Goal: Task Accomplishment & Management: Use online tool/utility

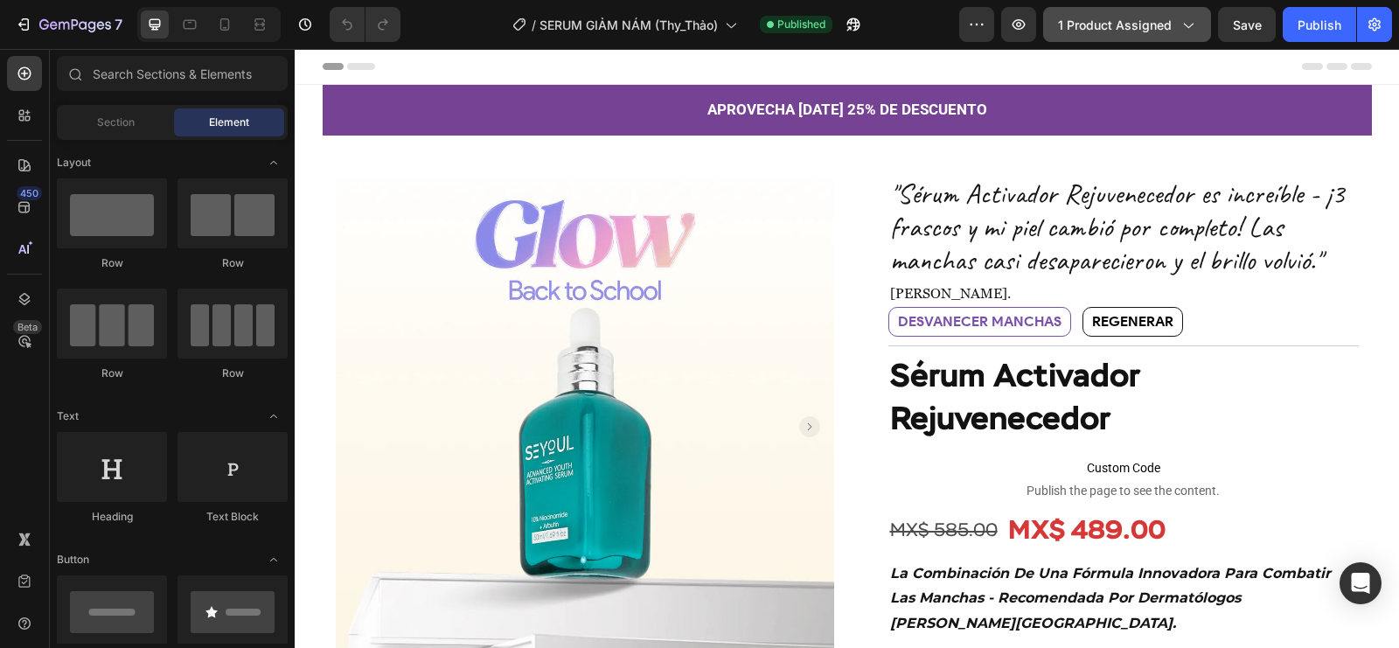
click at [1170, 10] on button "1 product assigned" at bounding box center [1127, 24] width 168 height 35
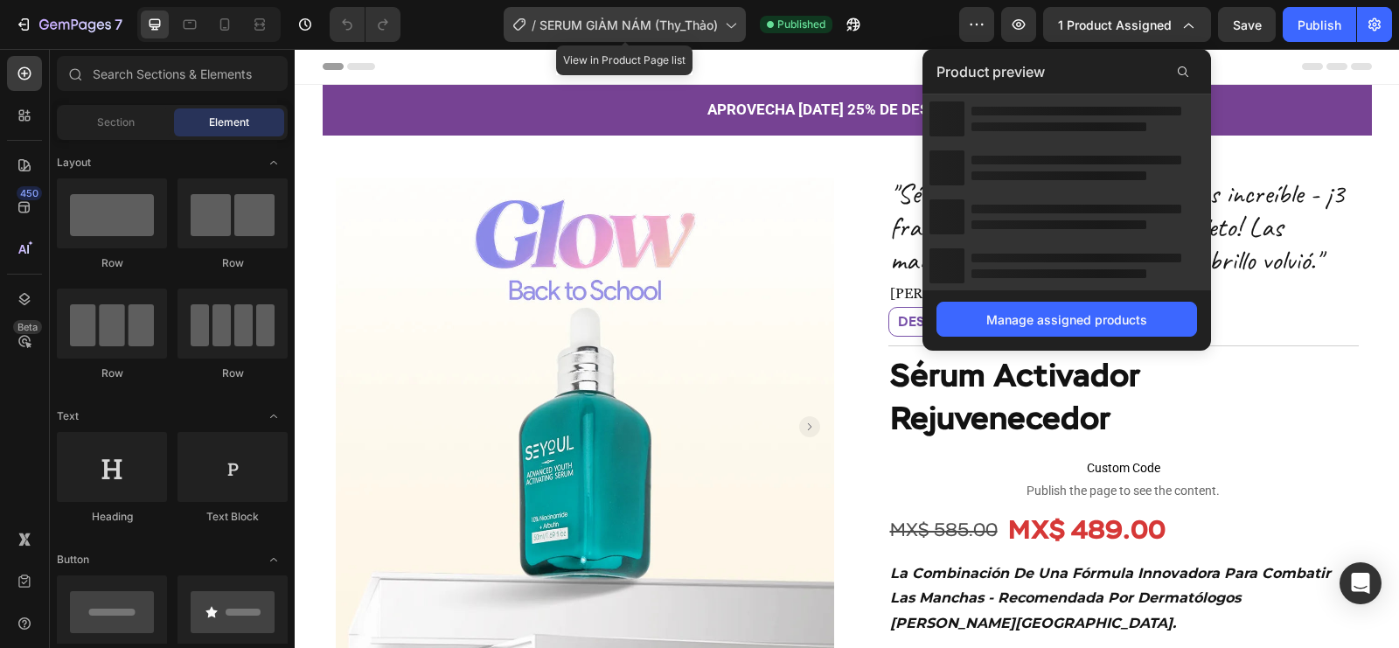
click at [587, 13] on div "/ SERUM GIẢM NÁM (Thy_Thảo)" at bounding box center [625, 24] width 242 height 35
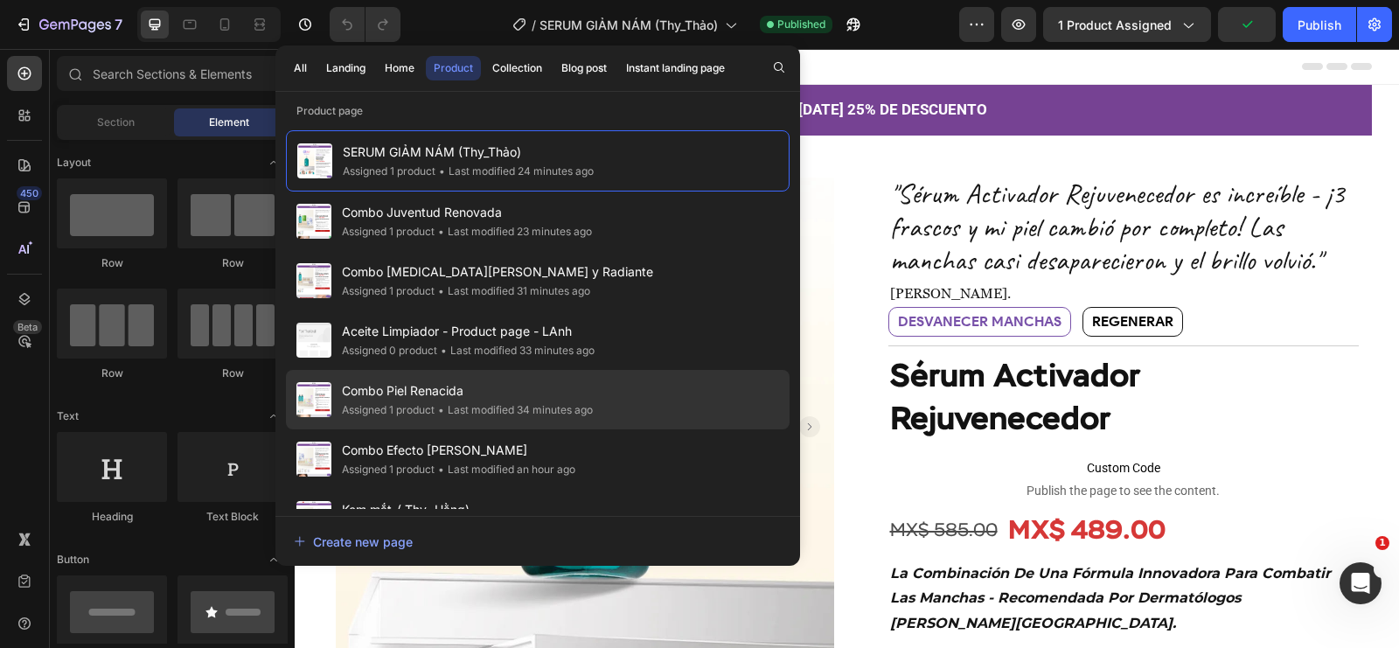
click at [462, 397] on span "Combo Piel Renacida" at bounding box center [467, 390] width 251 height 21
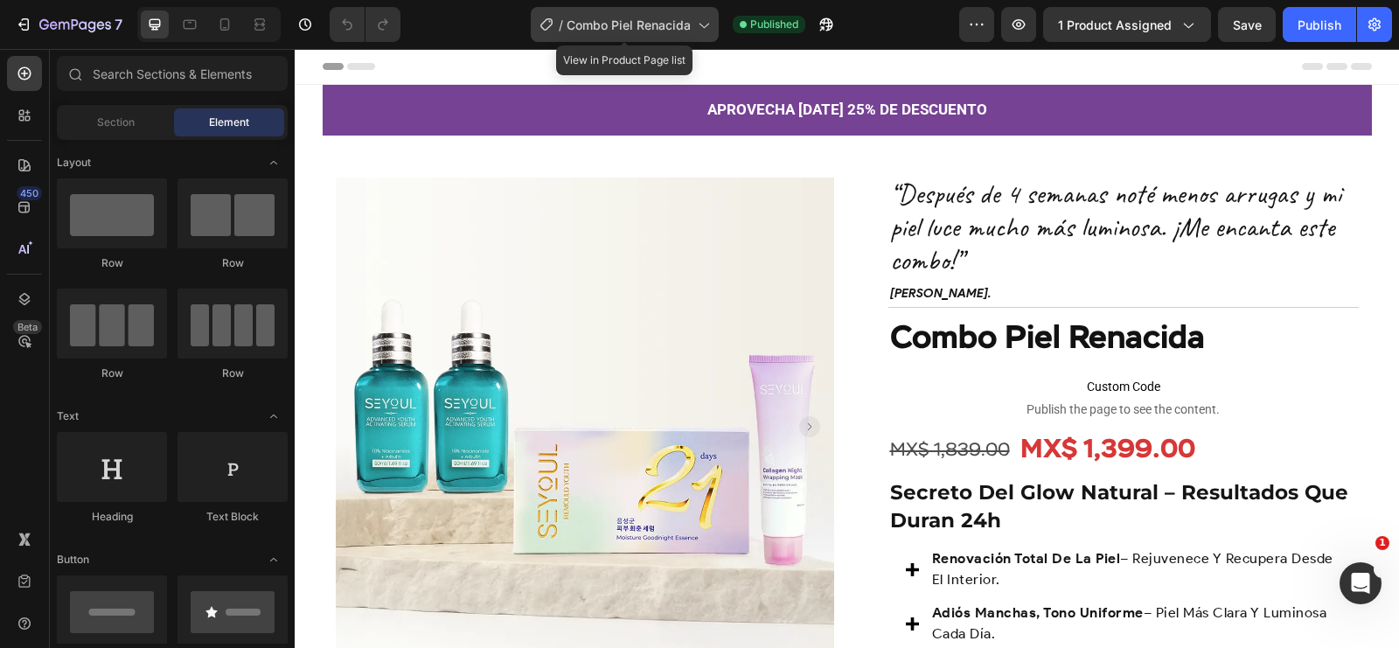
click at [595, 18] on span "Combo Piel Renacida" at bounding box center [629, 25] width 124 height 18
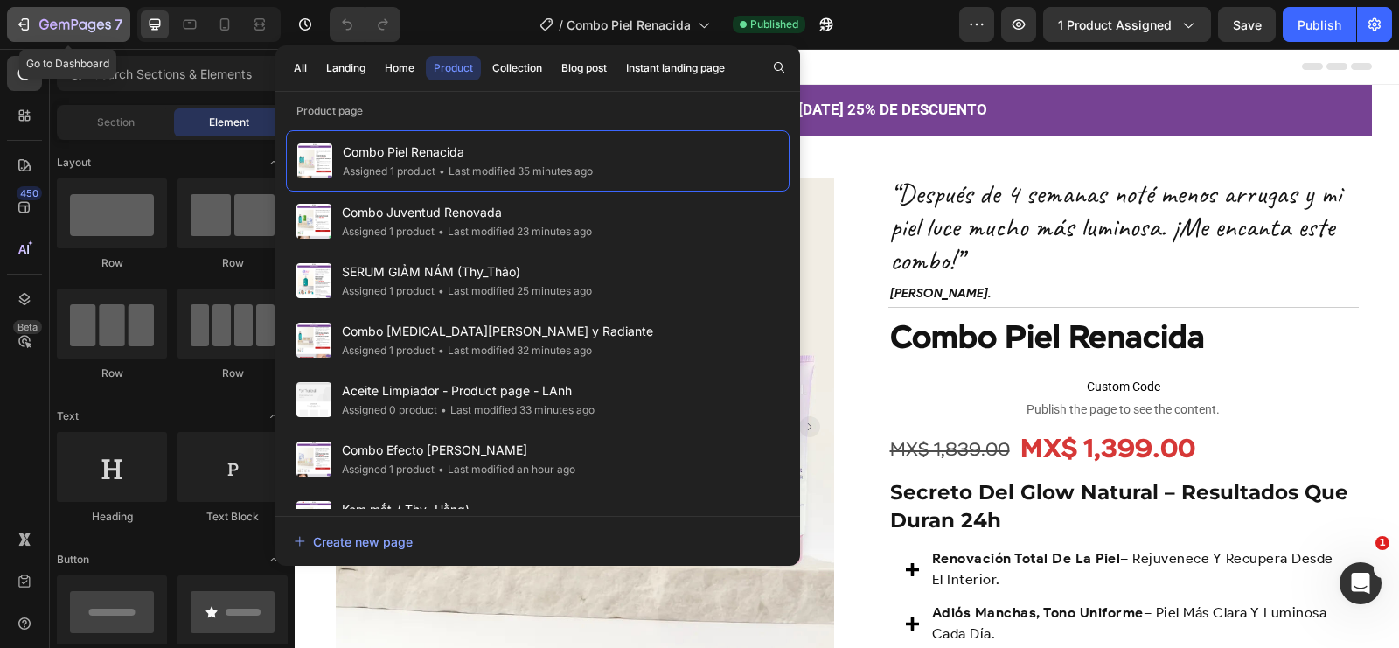
click at [62, 21] on icon "button" at bounding box center [75, 25] width 72 height 15
